Goal: Use online tool/utility: Utilize a website feature to perform a specific function

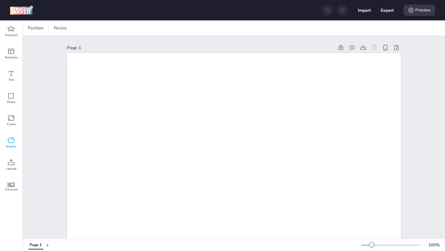
click at [16, 142] on div "Graphic" at bounding box center [11, 143] width 22 height 22
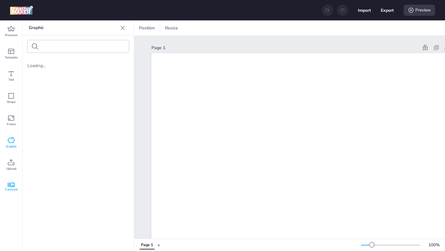
click at [13, 185] on icon at bounding box center [11, 185] width 7 height 4
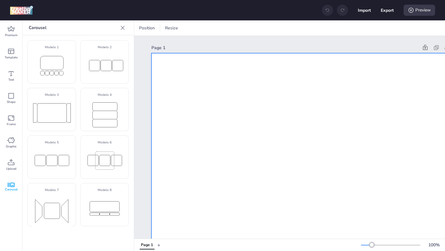
drag, startPoint x: 104, startPoint y: 154, endPoint x: 283, endPoint y: 141, distance: 179.4
click at [283, 141] on div "Premium Template Text Shape Frame Graphic Upload Carousel Carousel Modelo 1 Mod…" at bounding box center [222, 135] width 445 height 231
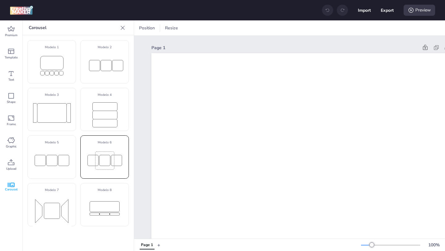
click at [97, 161] on rect at bounding box center [92, 160] width 11 height 11
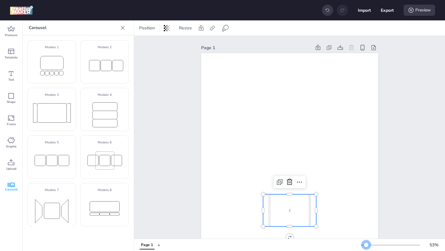
click at [366, 244] on div at bounding box center [390, 245] width 59 height 5
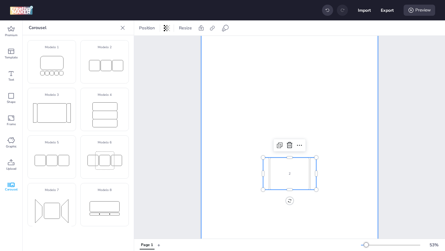
scroll to position [82, 0]
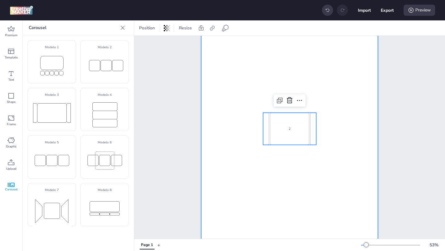
click at [328, 147] on div at bounding box center [289, 129] width 177 height 315
click at [284, 127] on div "2" at bounding box center [289, 129] width 39 height 32
select select "cover"
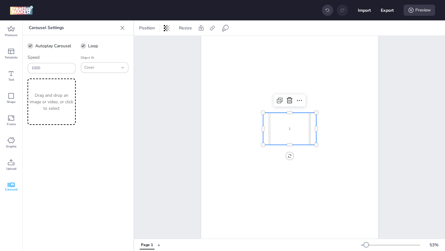
click at [68, 105] on p "Drag and drop an image or video, or click to select" at bounding box center [52, 101] width 46 height 19
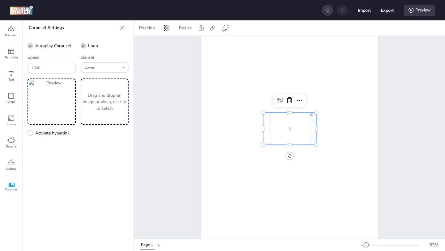
click at [91, 100] on p "Drag and drop an image or video, or click to select" at bounding box center [105, 101] width 46 height 19
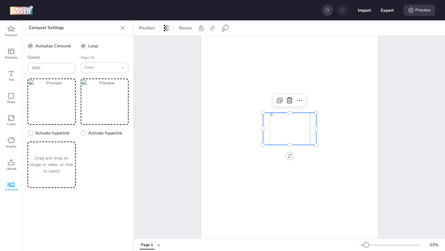
click at [52, 168] on p "Drag and drop an image or video, or click to select" at bounding box center [52, 164] width 46 height 19
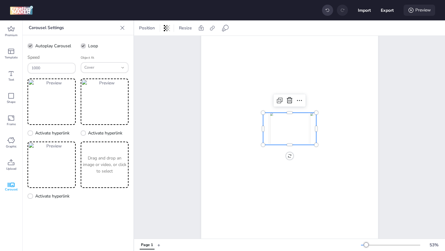
click at [410, 13] on icon at bounding box center [411, 10] width 6 height 6
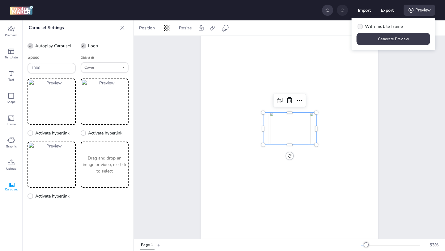
click at [379, 27] on span "With mobile frame" at bounding box center [384, 26] width 38 height 6
click at [361, 27] on input "With mobile frame" at bounding box center [359, 29] width 4 height 4
checkbox input "true"
click at [388, 40] on button "Generate Preview" at bounding box center [394, 39] width 74 height 12
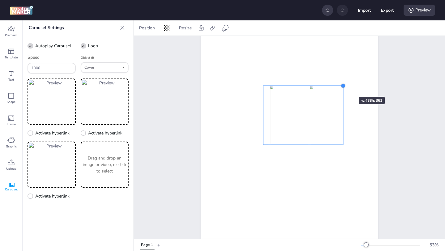
drag, startPoint x: 313, startPoint y: 113, endPoint x: 355, endPoint y: 81, distance: 52.1
click at [361, 75] on div at bounding box center [289, 129] width 177 height 315
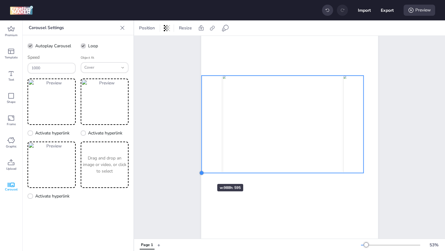
drag, startPoint x: 260, startPoint y: 145, endPoint x: 199, endPoint y: 173, distance: 67.6
click at [199, 173] on div at bounding box center [201, 173] width 5 height 5
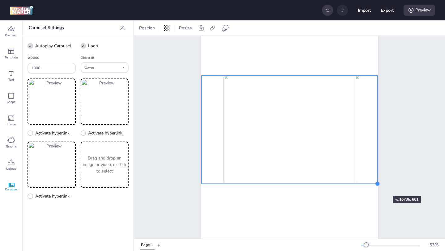
drag, startPoint x: 360, startPoint y: 174, endPoint x: 374, endPoint y: 185, distance: 17.6
click at [375, 185] on div at bounding box center [377, 183] width 5 height 5
click at [392, 144] on div "Page 1" at bounding box center [289, 123] width 211 height 339
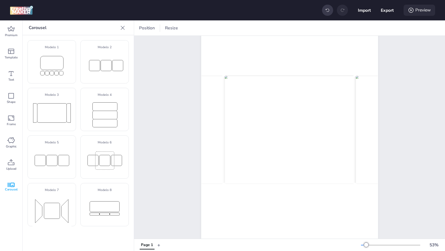
click at [416, 13] on div "Preview" at bounding box center [420, 10] width 32 height 11
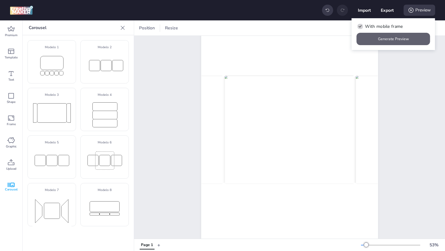
click at [403, 37] on button "Generate Preview" at bounding box center [394, 39] width 74 height 12
click at [399, 38] on button "Generate Preview" at bounding box center [394, 39] width 74 height 12
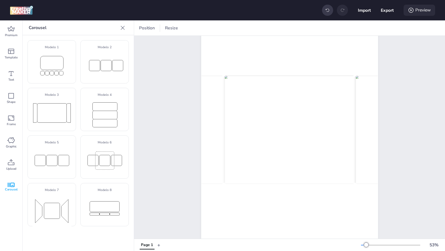
click at [409, 12] on icon at bounding box center [411, 10] width 6 height 6
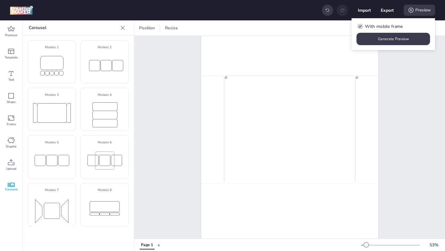
click at [400, 25] on span "With mobile frame" at bounding box center [384, 26] width 38 height 6
click at [361, 27] on input "With mobile frame" at bounding box center [359, 29] width 4 height 4
checkbox input "false"
click at [397, 38] on button "Generate Preview" at bounding box center [393, 39] width 71 height 12
